Goal: Task Accomplishment & Management: Use online tool/utility

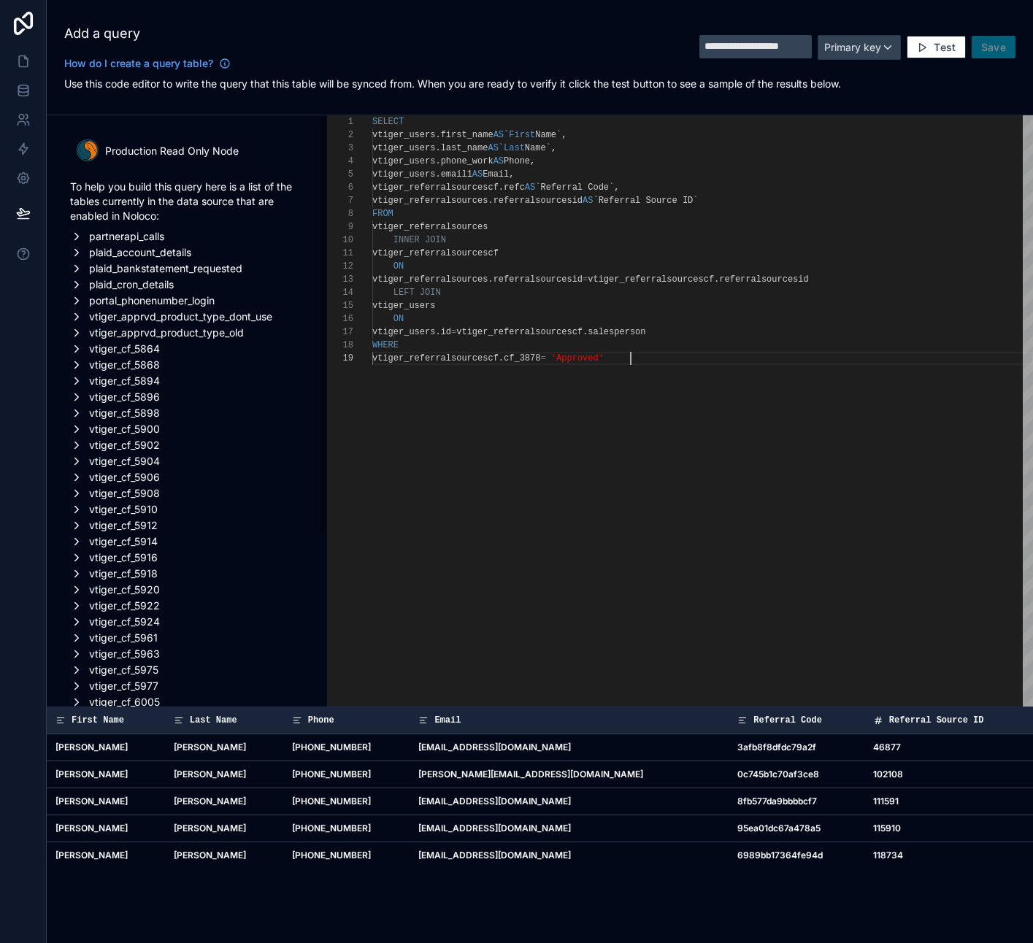
scroll to position [105, 258]
click at [867, 50] on span "Primary key" at bounding box center [852, 47] width 57 height 12
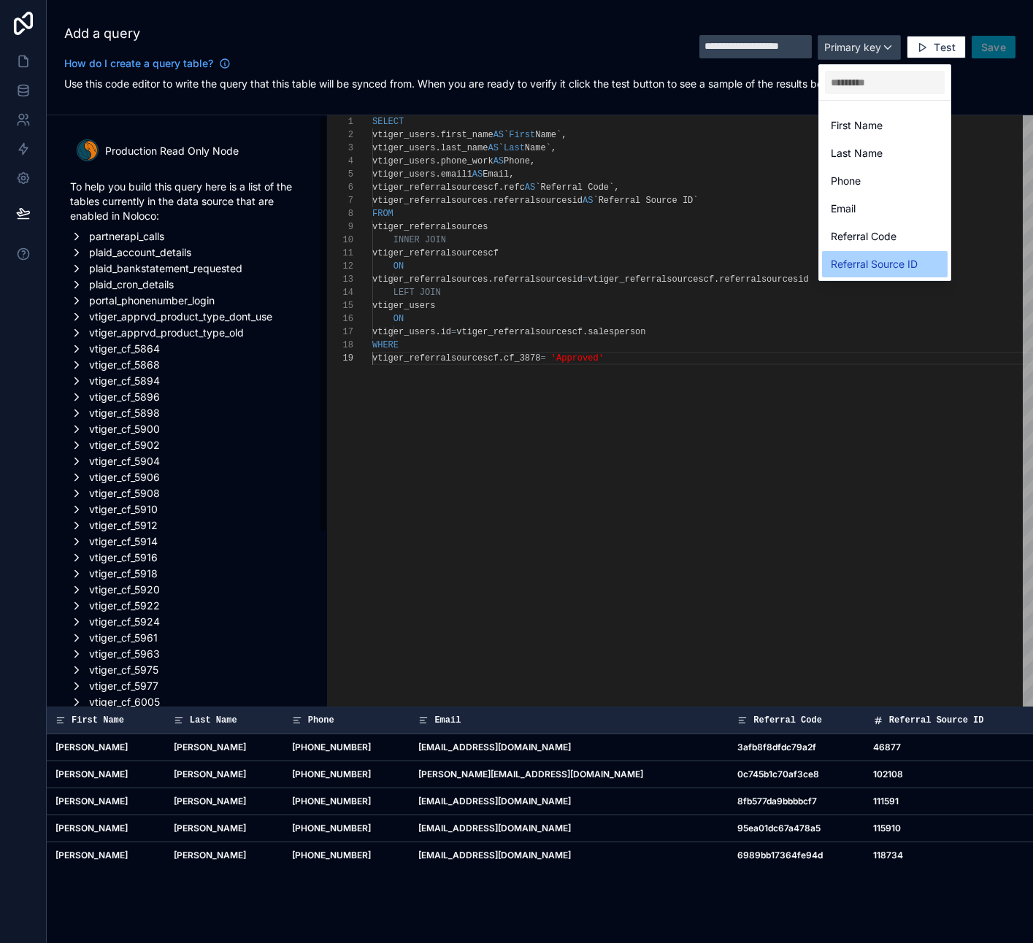
click at [884, 264] on span "Referral Source ID" at bounding box center [874, 265] width 87 height 18
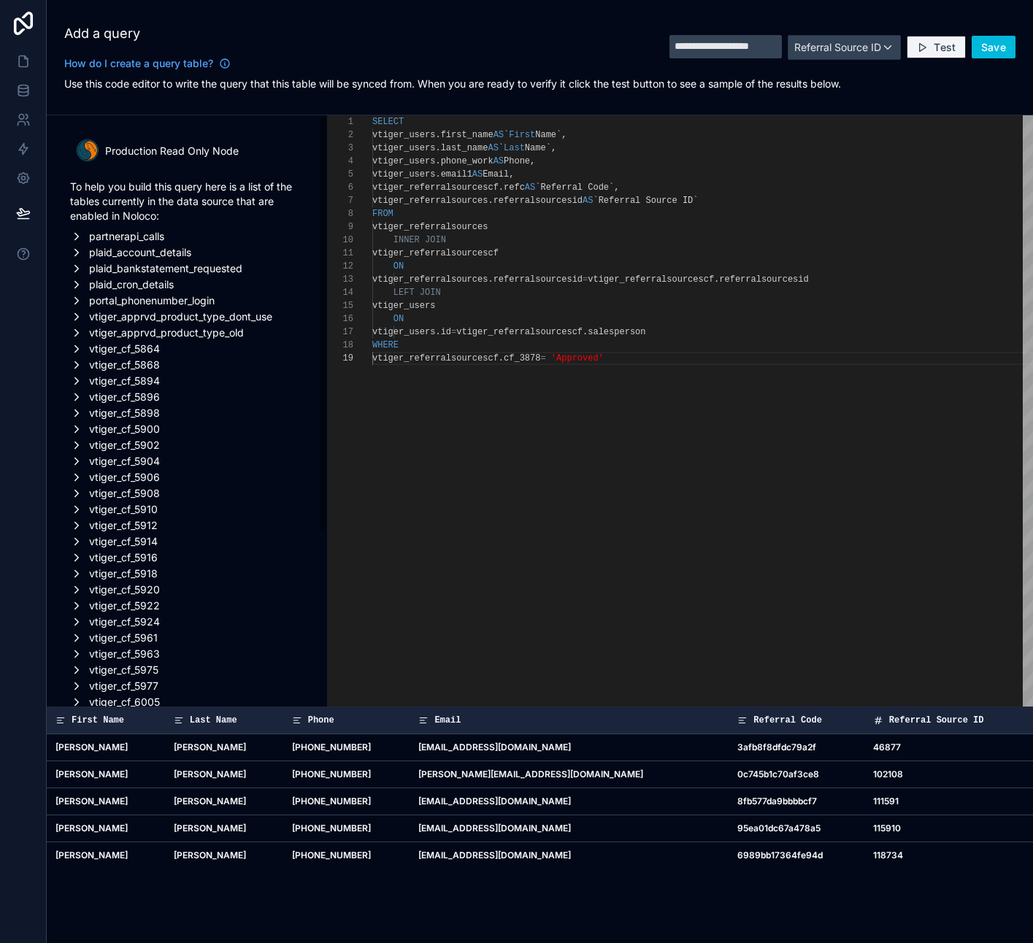
click at [939, 45] on span "Test" at bounding box center [945, 47] width 22 height 13
click at [996, 47] on span "Save" at bounding box center [993, 47] width 25 height 13
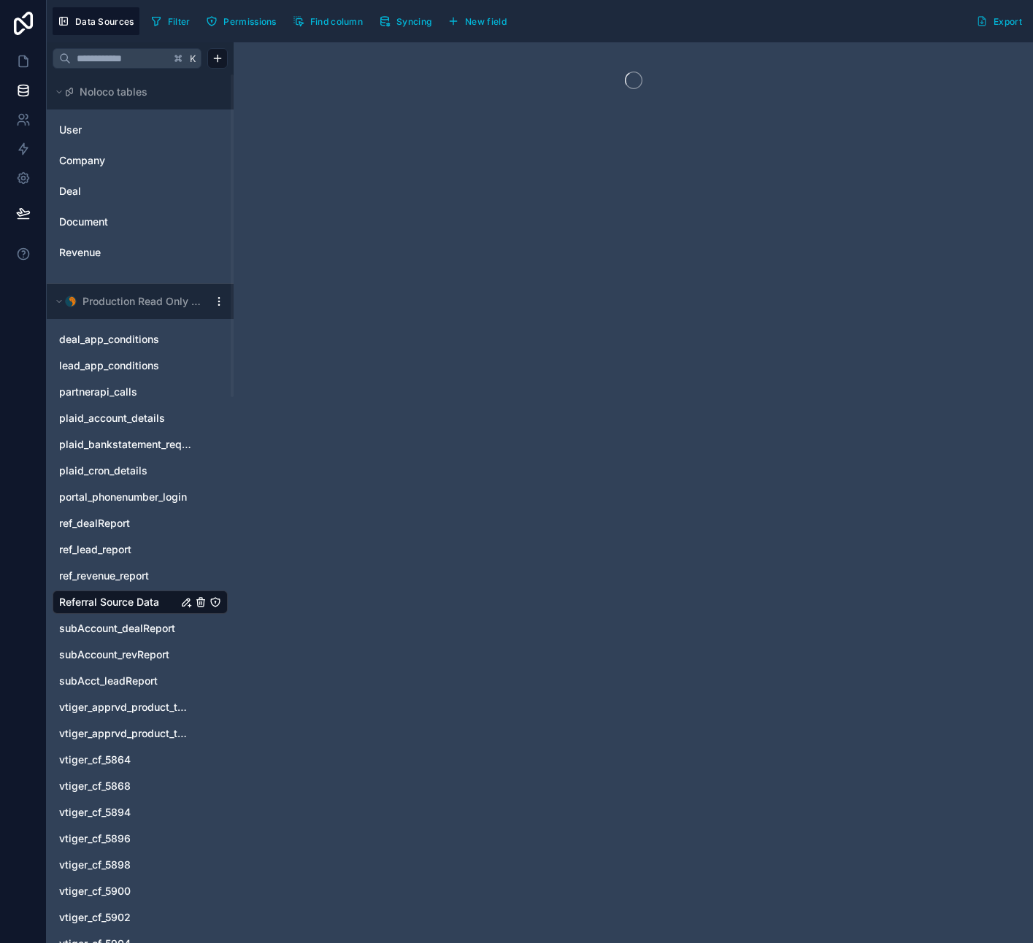
click at [126, 602] on span "Referral Source Data" at bounding box center [109, 602] width 100 height 15
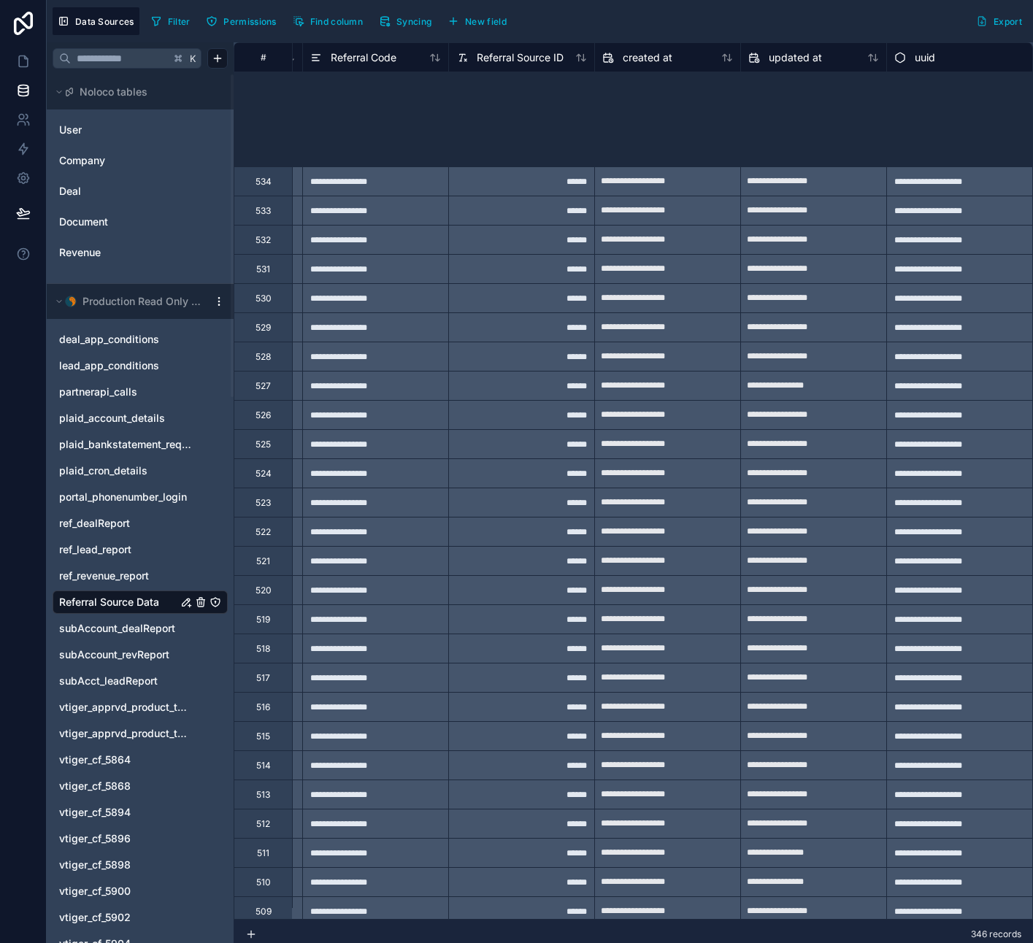
scroll to position [6673, 585]
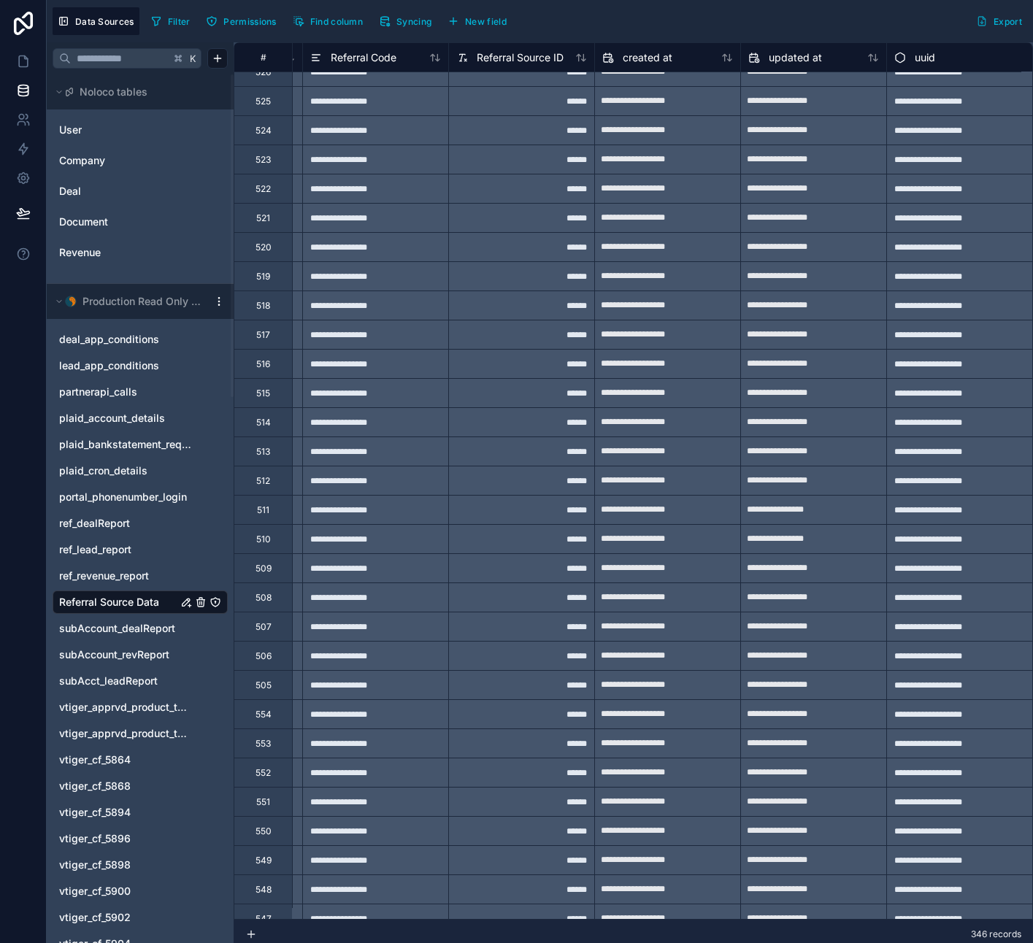
click at [185, 605] on icon "Referral Source Data" at bounding box center [186, 602] width 7 height 7
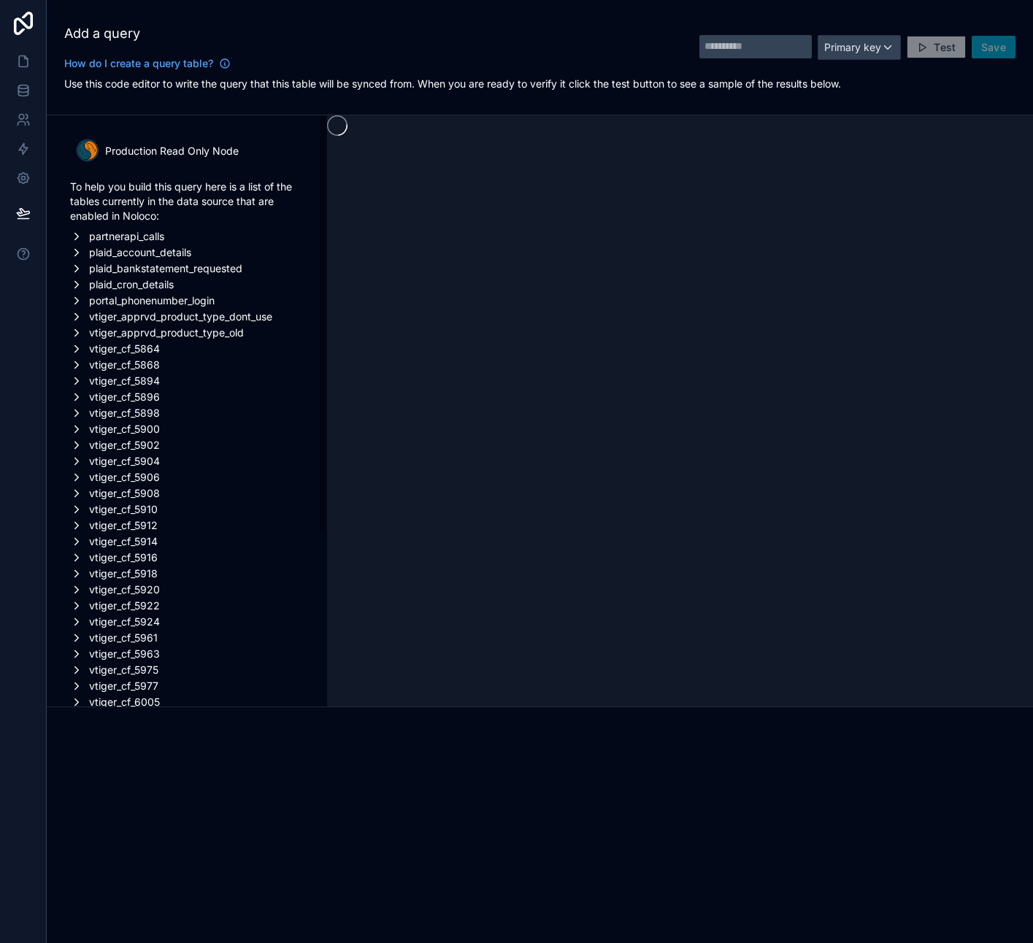
type input "**********"
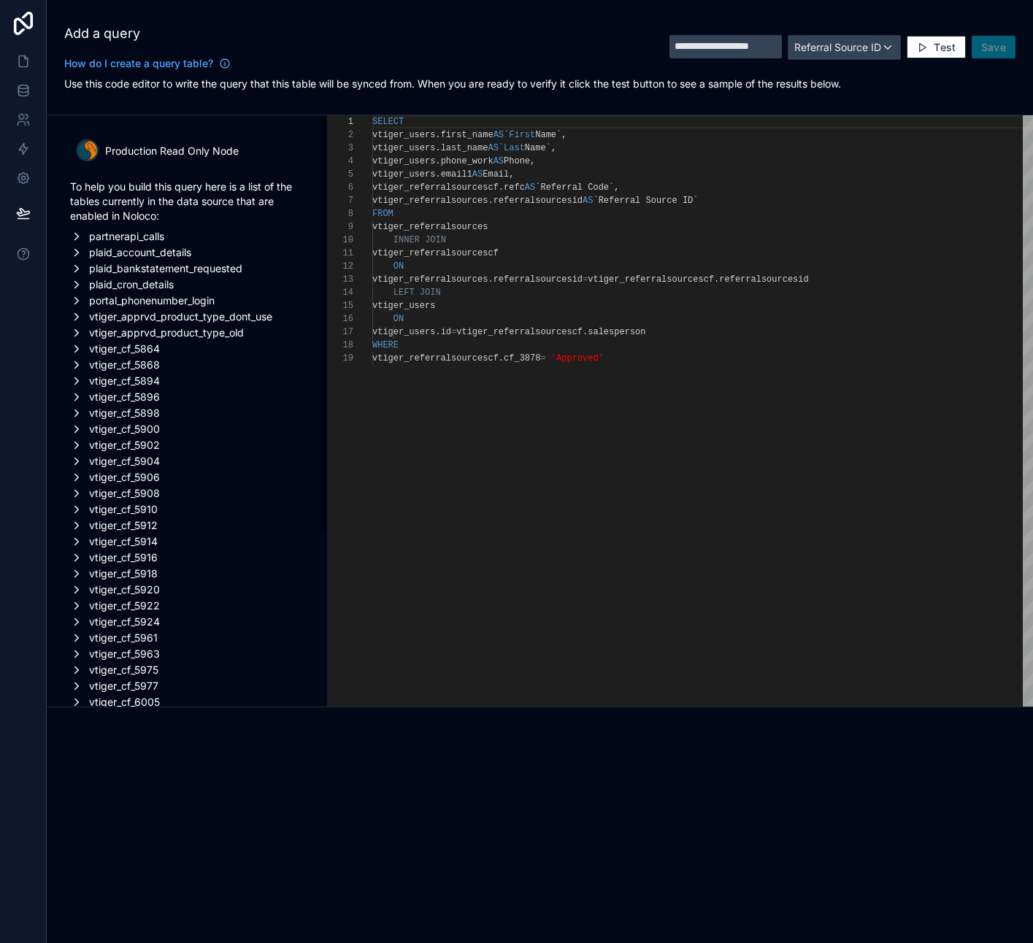
scroll to position [105, 258]
click at [517, 432] on div "SELECT vtiger_users . first_name AS ` First Name` , vtiger_users . last_name AS…" at bounding box center [702, 586] width 661 height 943
click at [597, 480] on div "SELECT vtiger_users . first_name AS ` First Name` , vtiger_users . last_name AS…" at bounding box center [702, 586] width 661 height 943
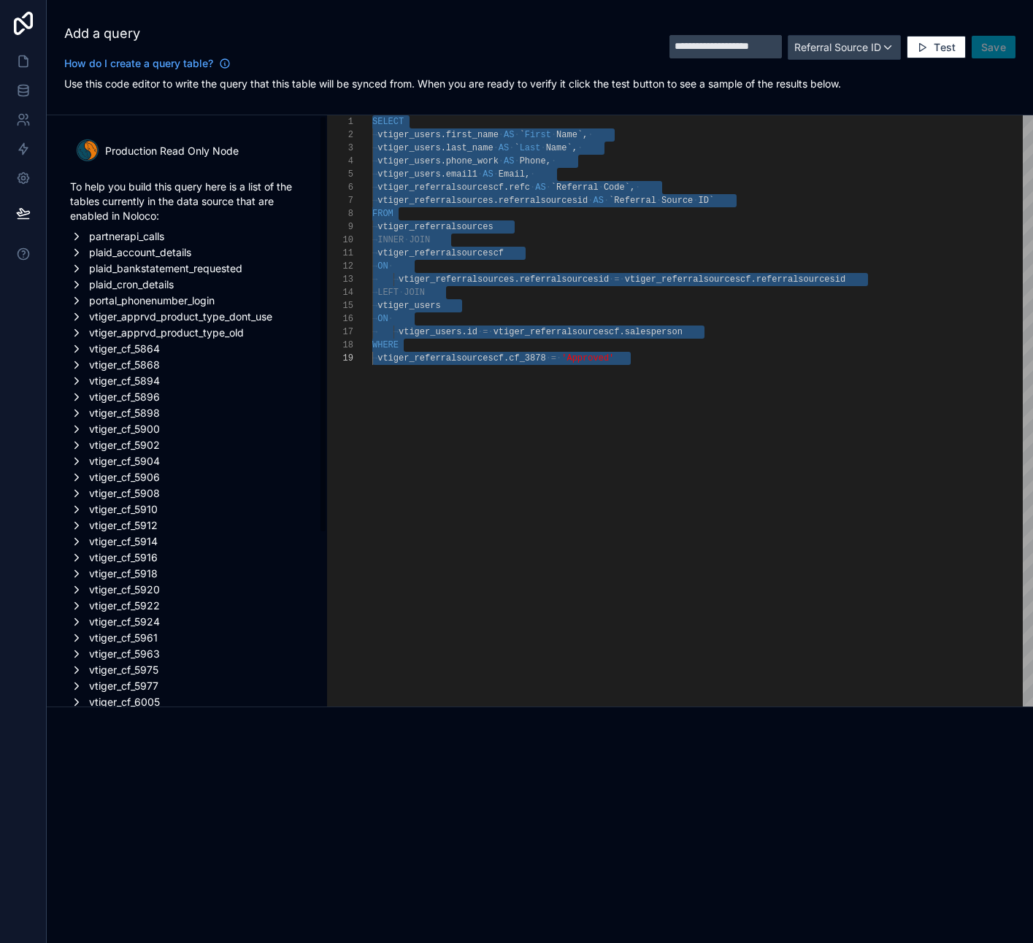
click at [553, 449] on div "SELECT → vtiger_users . first_name · AS · ` First · Name` , · → vtiger_users . …" at bounding box center [702, 586] width 661 height 943
paste textarea "**********"
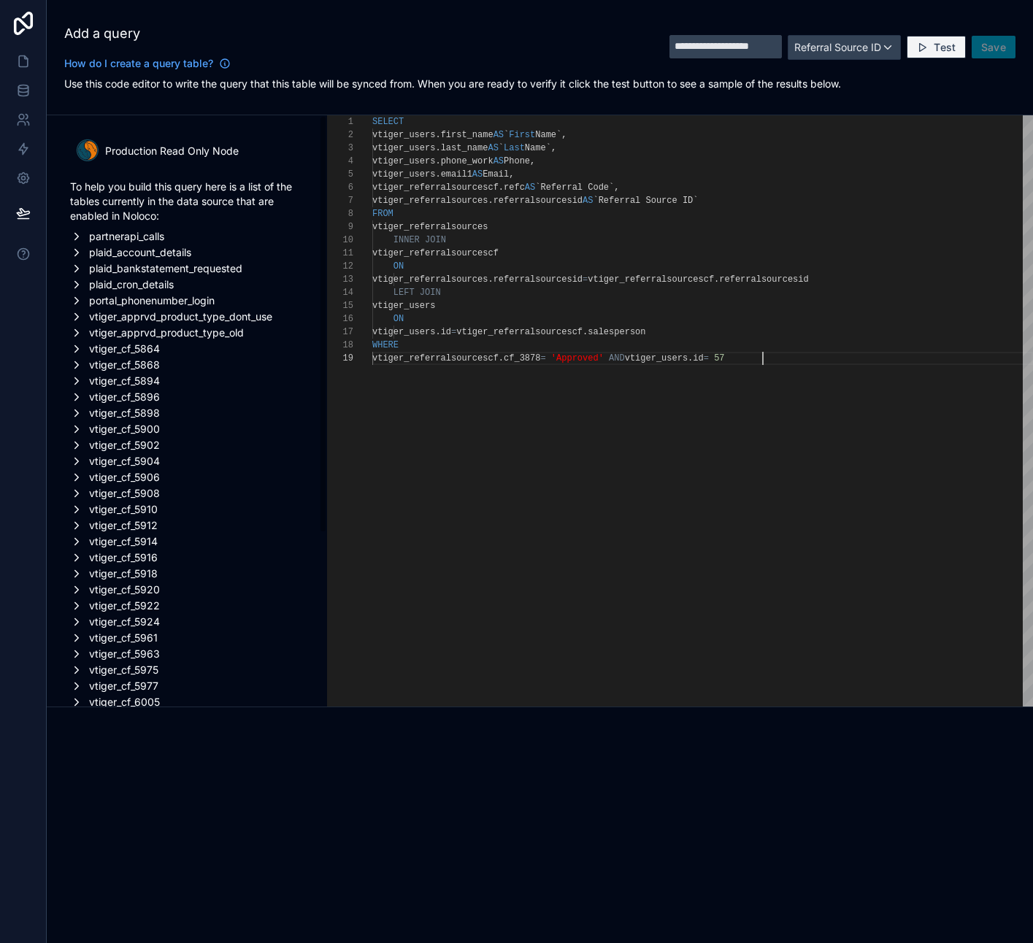
click at [931, 46] on button "Test" at bounding box center [936, 47] width 58 height 23
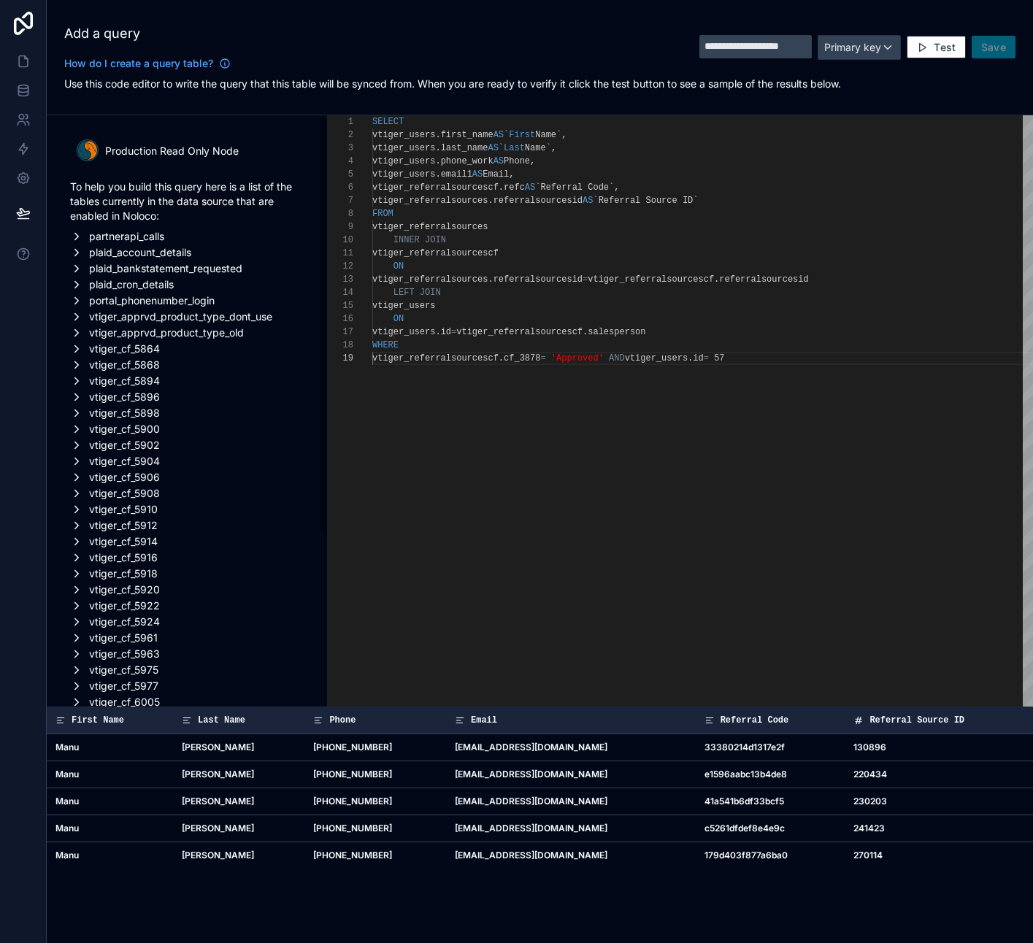
click at [778, 355] on div "vtiger_referralsourcescf . cf_3878 = 'Approved' AND vtiger_users . id = 57" at bounding box center [702, 358] width 661 height 13
click at [940, 49] on span "Test" at bounding box center [945, 47] width 22 height 13
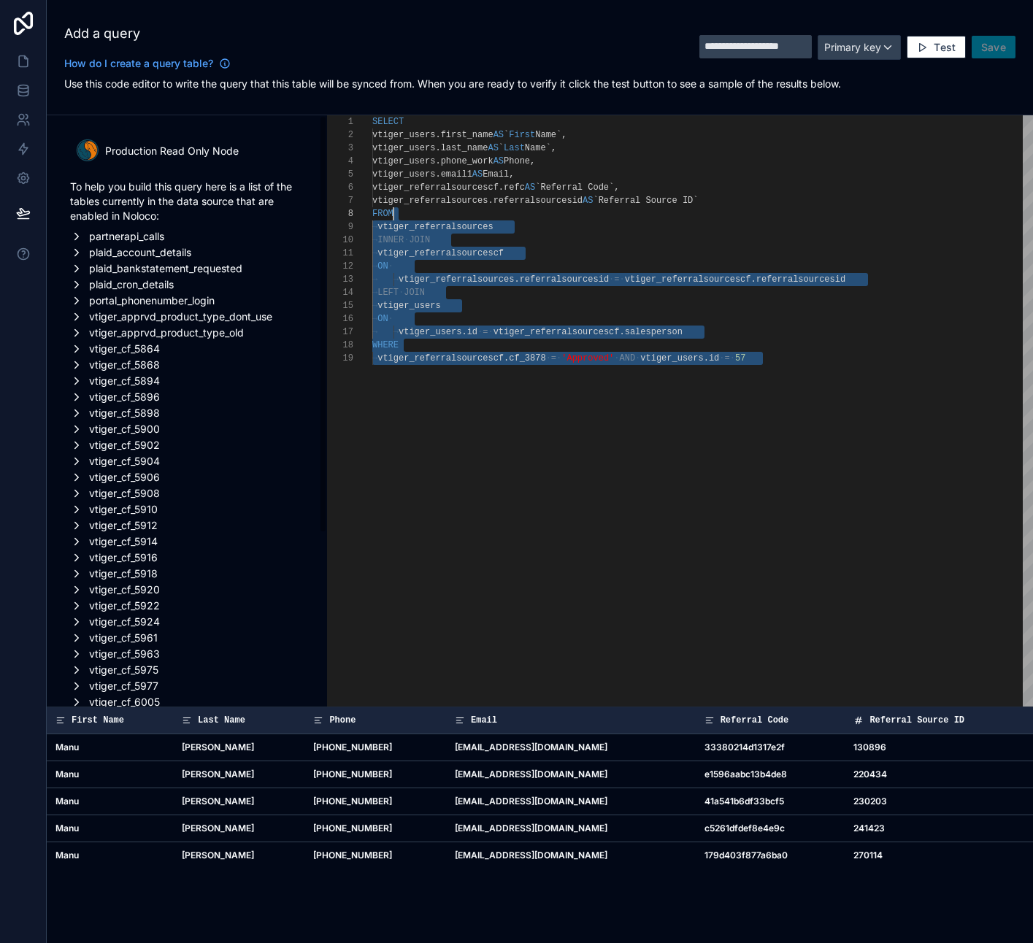
scroll to position [0, 0]
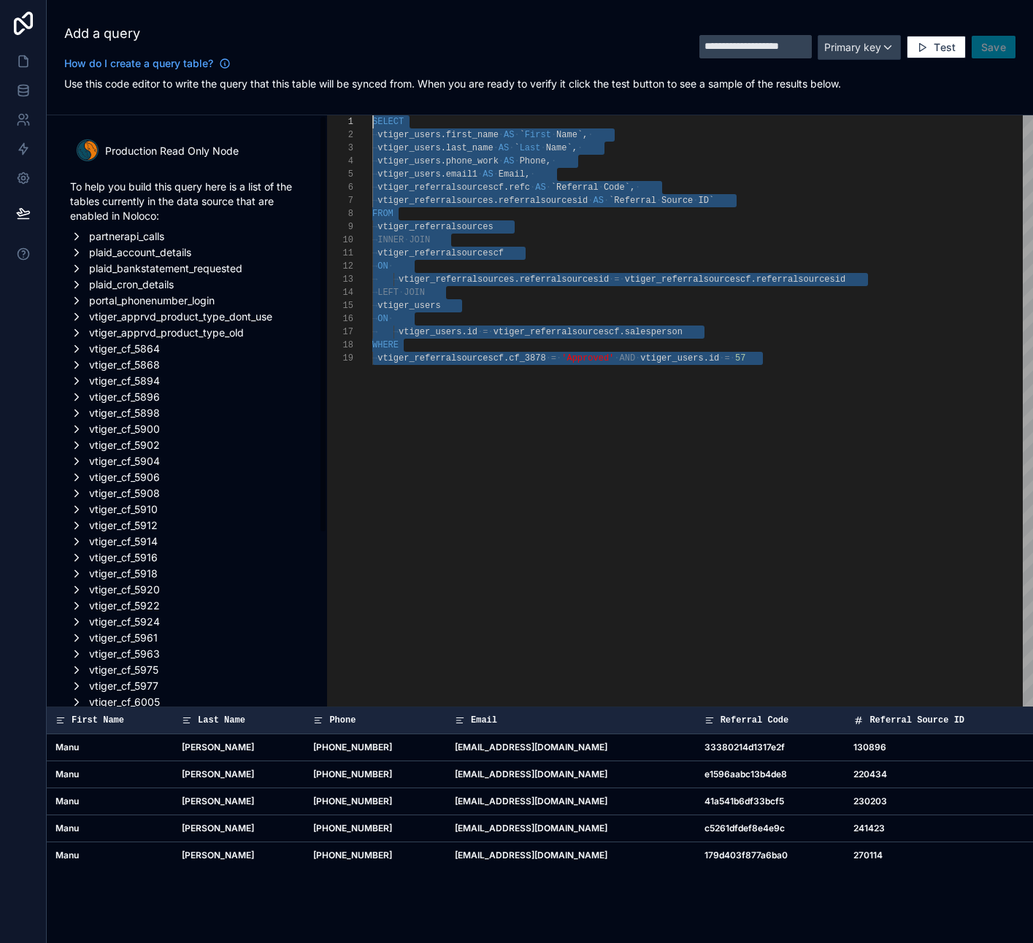
drag, startPoint x: 795, startPoint y: 365, endPoint x: 357, endPoint y: 88, distance: 518.1
click at [358, 88] on div "**********" at bounding box center [540, 353] width 986 height 707
type textarea "**********"
click at [461, 385] on div "→ vtiger_referralsourcescf . cf_3878 · = · 'Approved' · AND · vtiger_users . id…" at bounding box center [702, 586] width 661 height 943
